Goal: Information Seeking & Learning: Learn about a topic

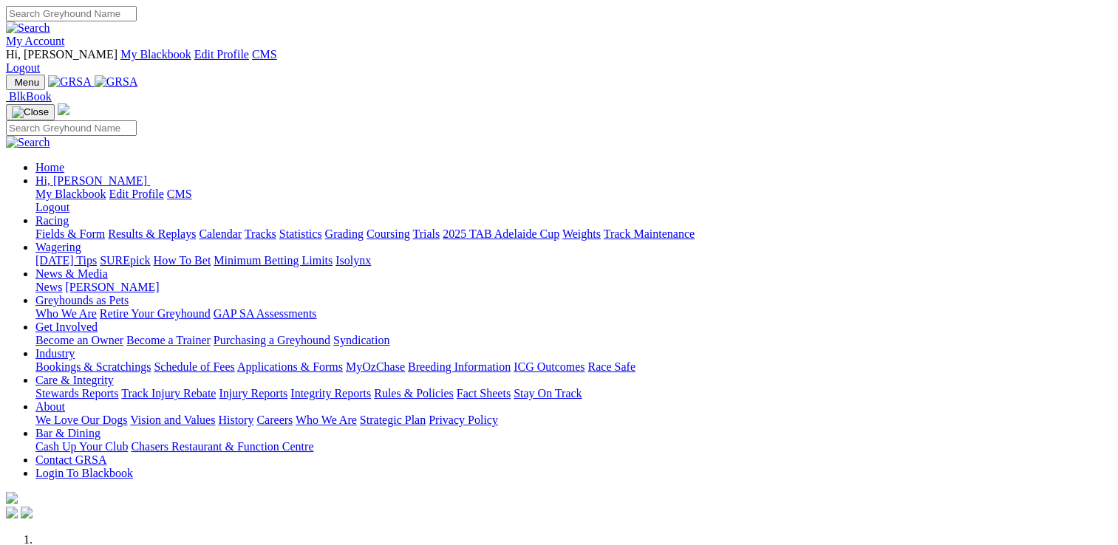
drag, startPoint x: 0, startPoint y: 0, endPoint x: 1030, endPoint y: 18, distance: 1030.0
click at [65, 35] on link "My Account" at bounding box center [35, 41] width 59 height 13
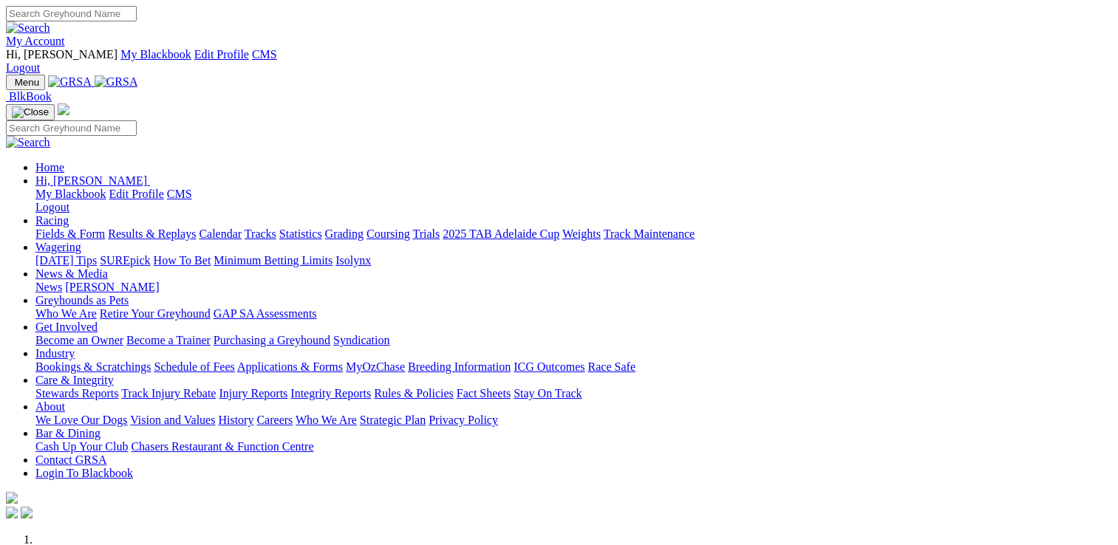
click at [65, 35] on link "My Account" at bounding box center [35, 41] width 59 height 13
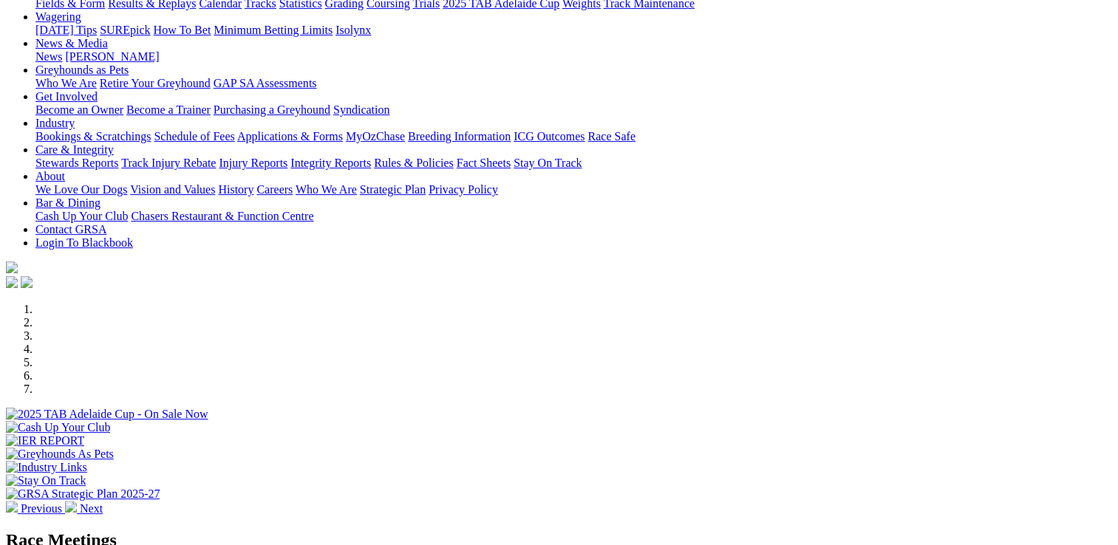
scroll to position [369, 0]
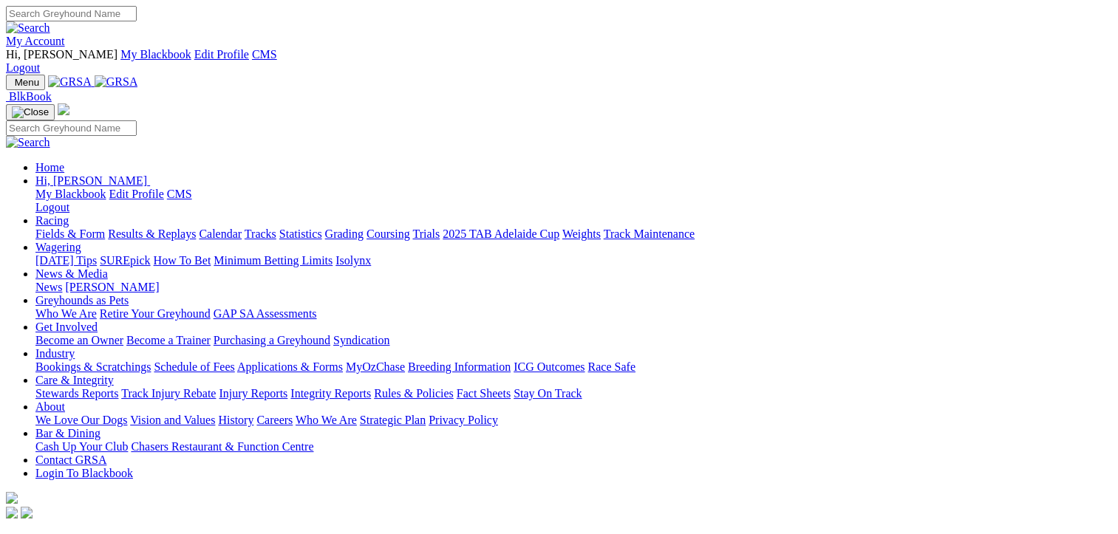
click at [242, 228] on link "Calendar" at bounding box center [220, 234] width 43 height 13
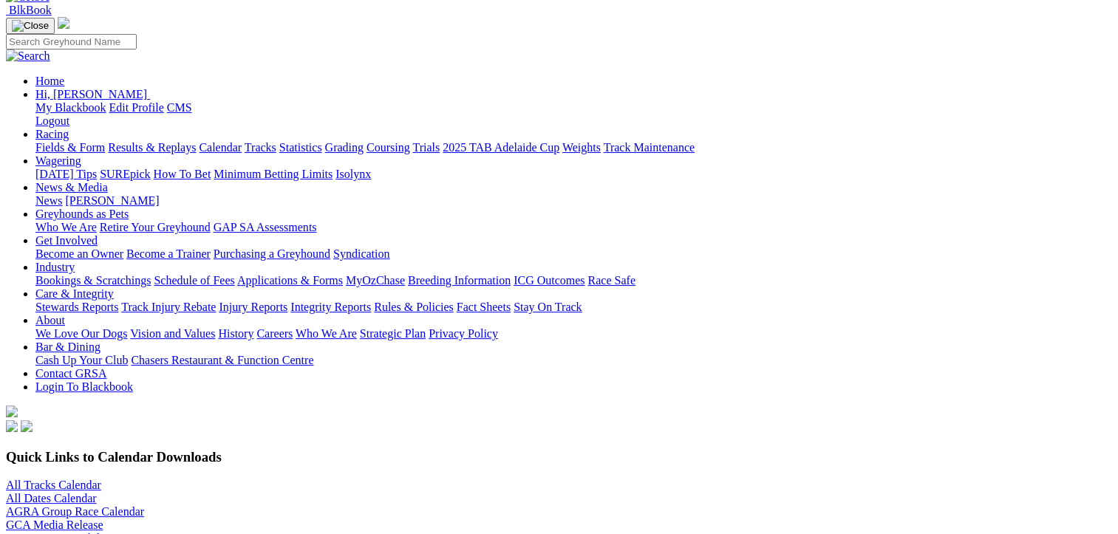
scroll to position [222, 0]
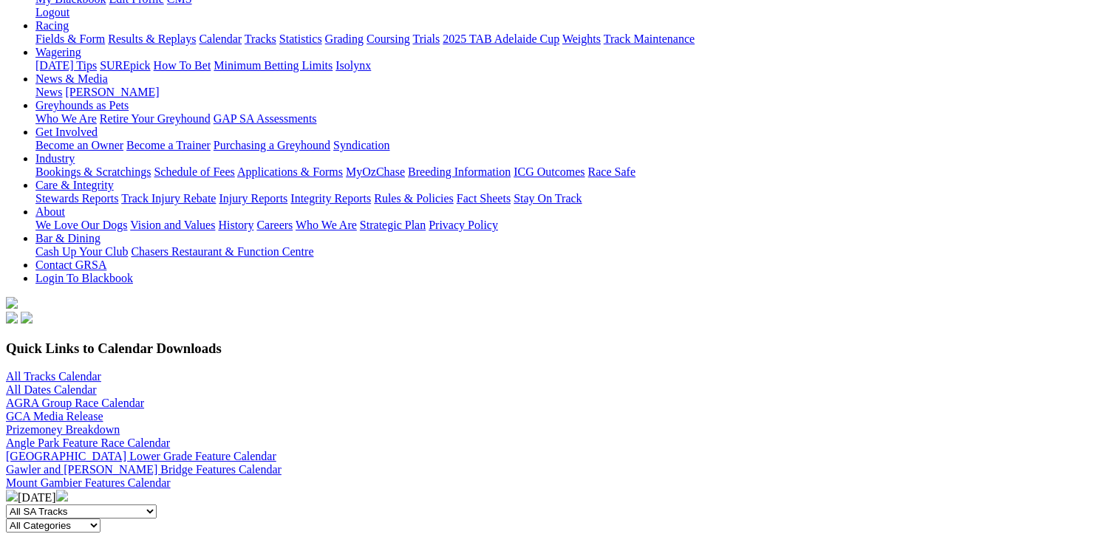
click at [68, 490] on img at bounding box center [62, 496] width 12 height 12
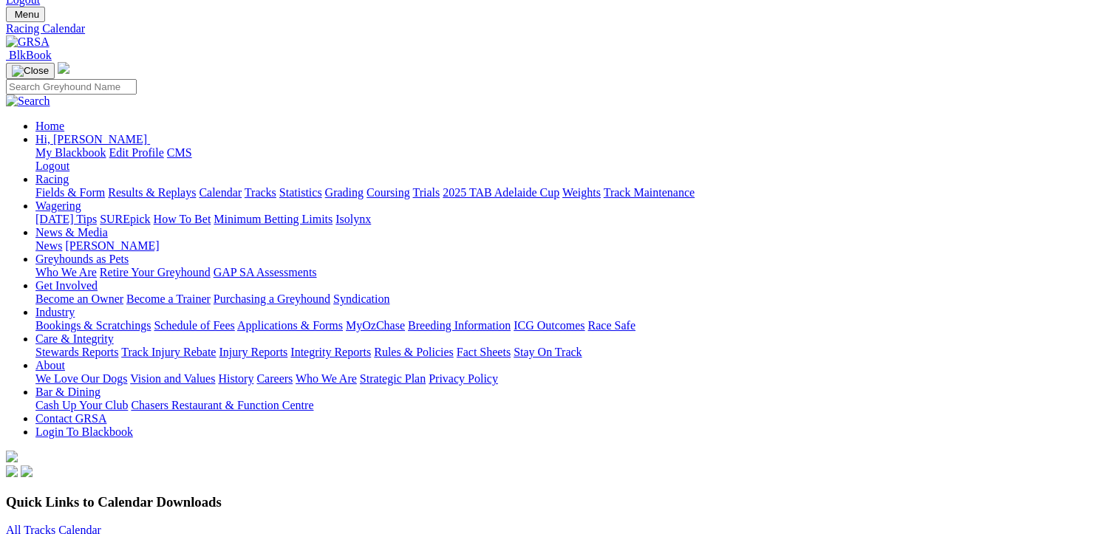
scroll to position [148, 0]
